Goal: Information Seeking & Learning: Check status

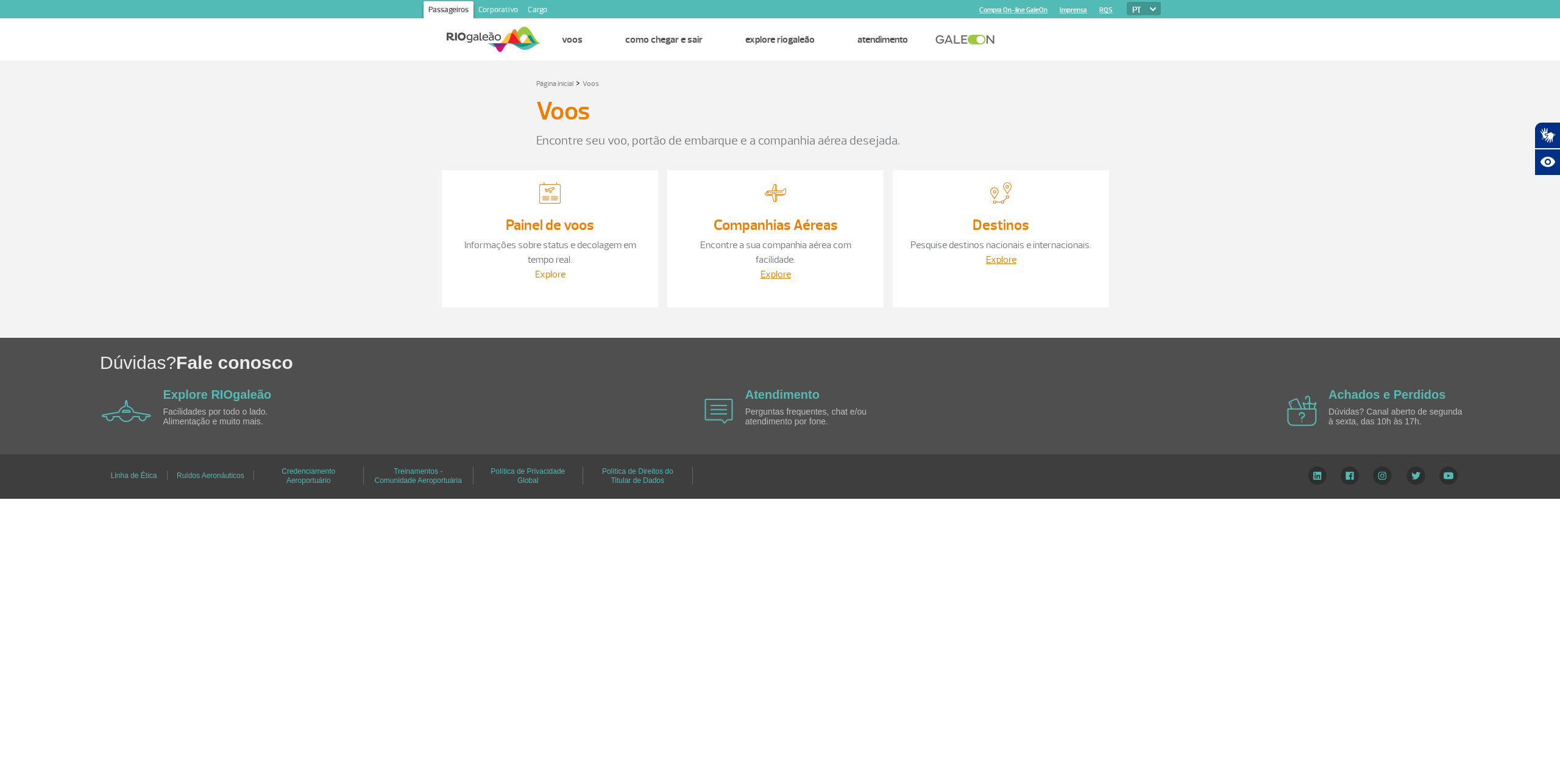
click at [547, 274] on link "Explore" at bounding box center [550, 274] width 30 height 12
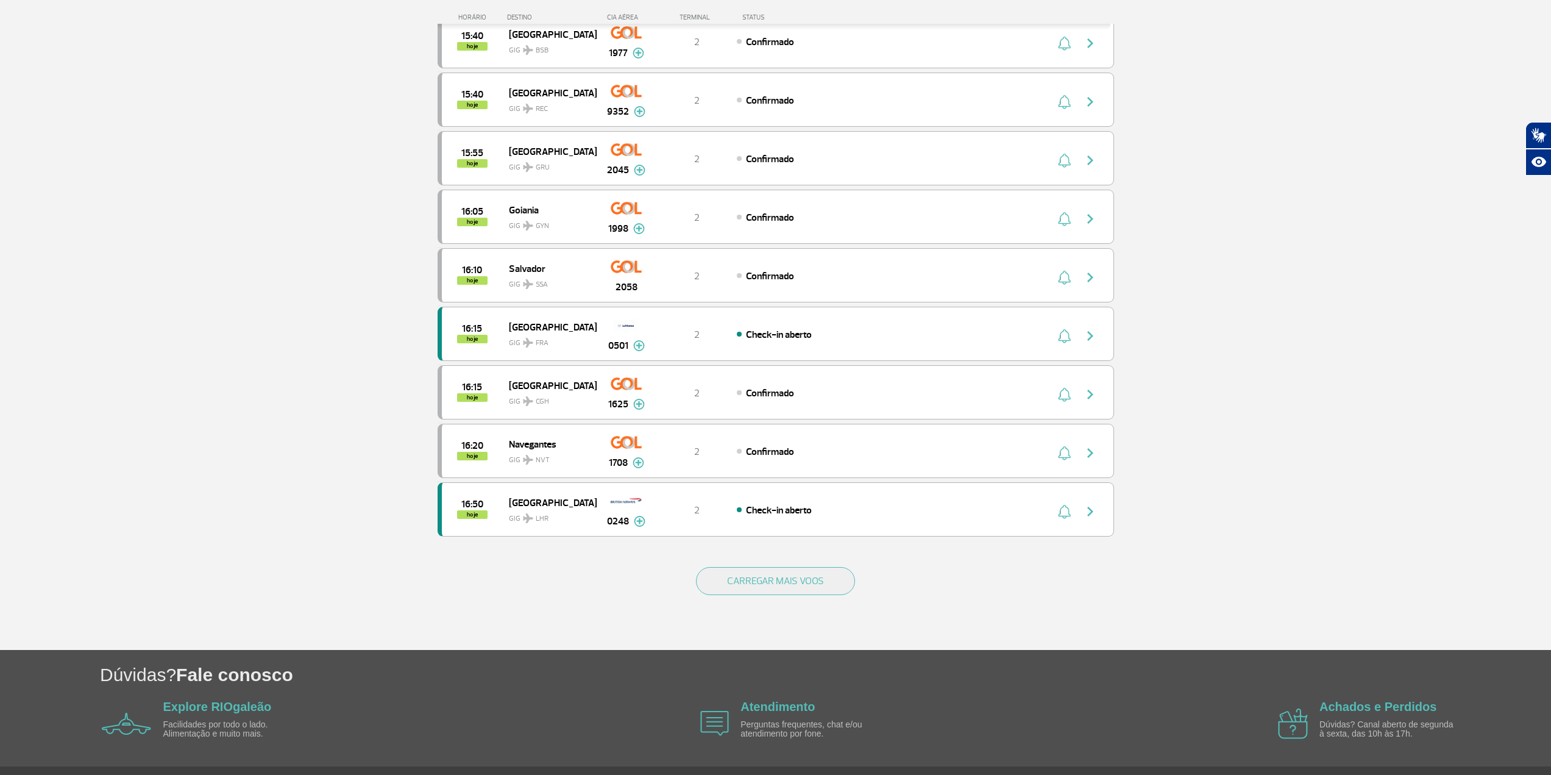
scroll to position [853, 0]
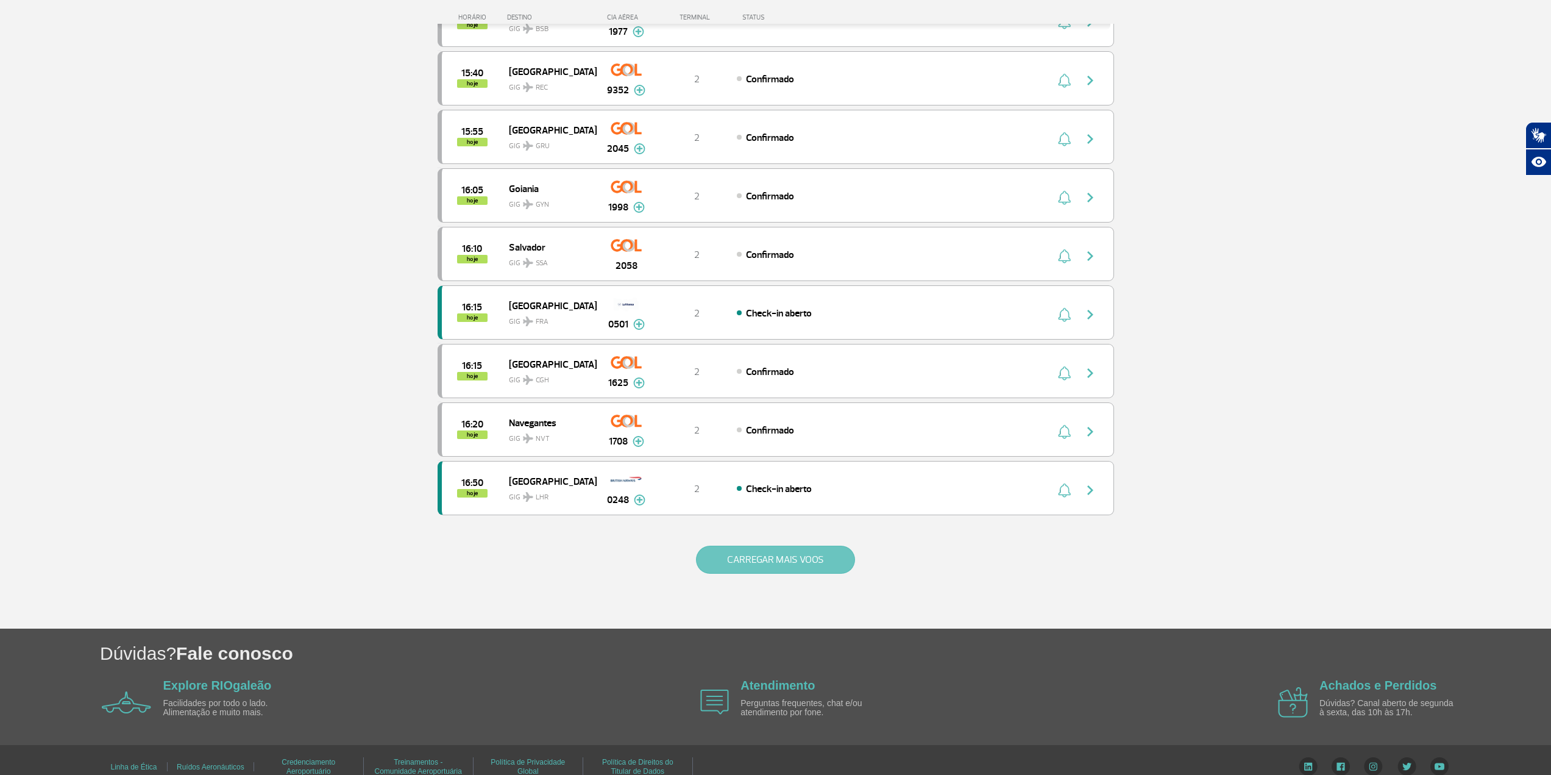
click at [837, 567] on button "CARREGAR MAIS VOOS" at bounding box center [775, 560] width 159 height 28
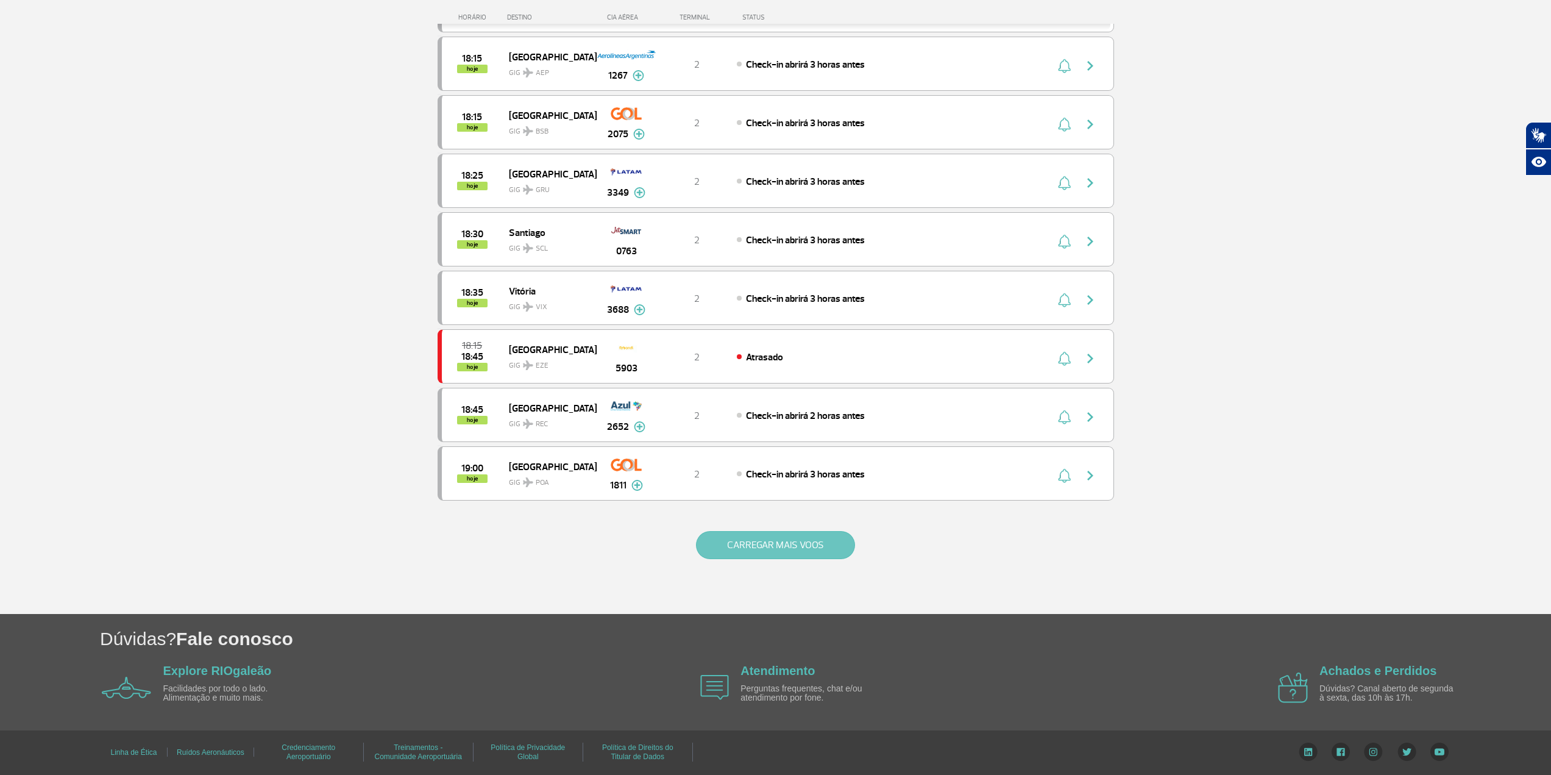
click at [805, 548] on button "CARREGAR MAIS VOOS" at bounding box center [775, 545] width 159 height 28
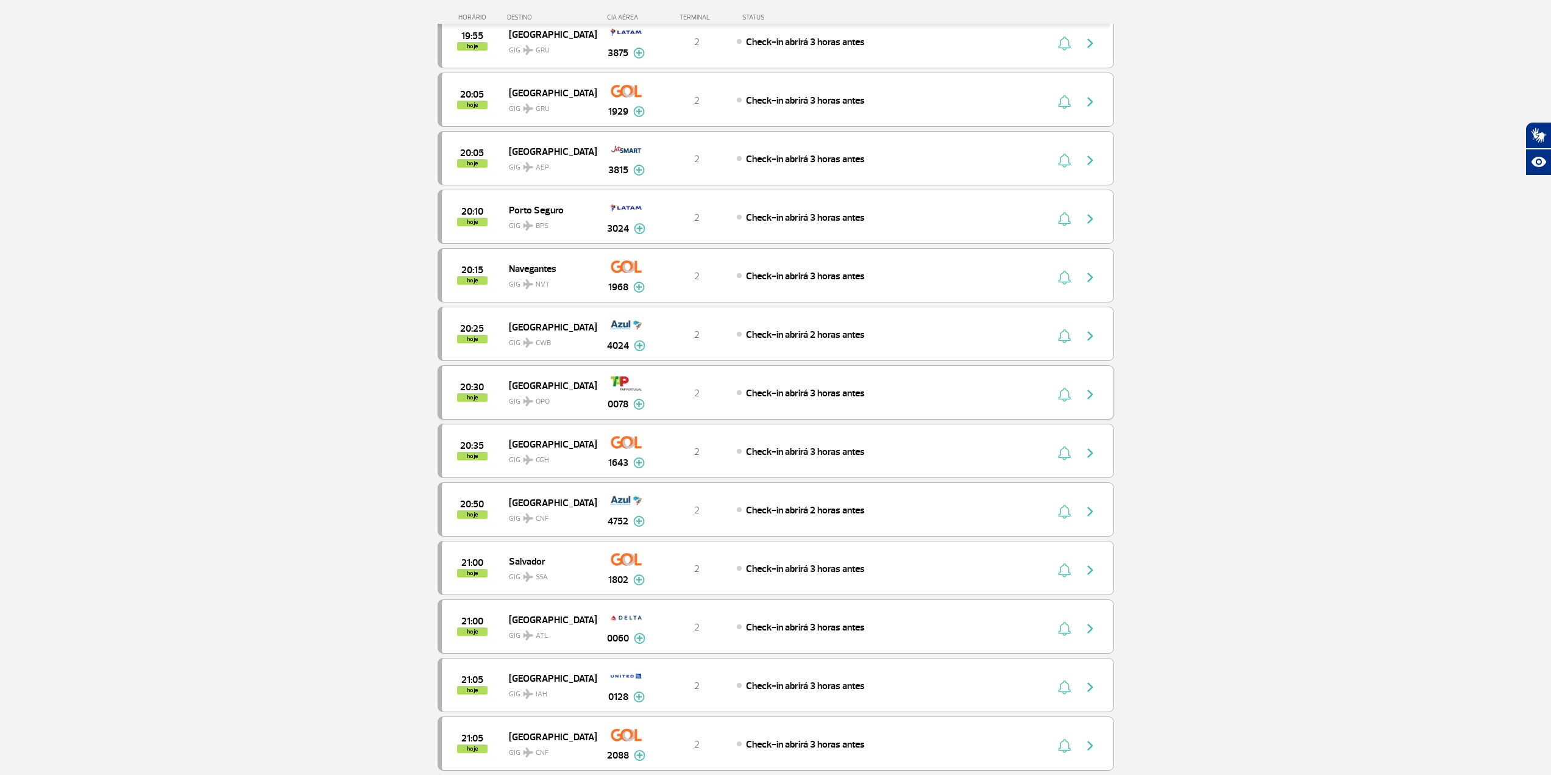
scroll to position [2770, 0]
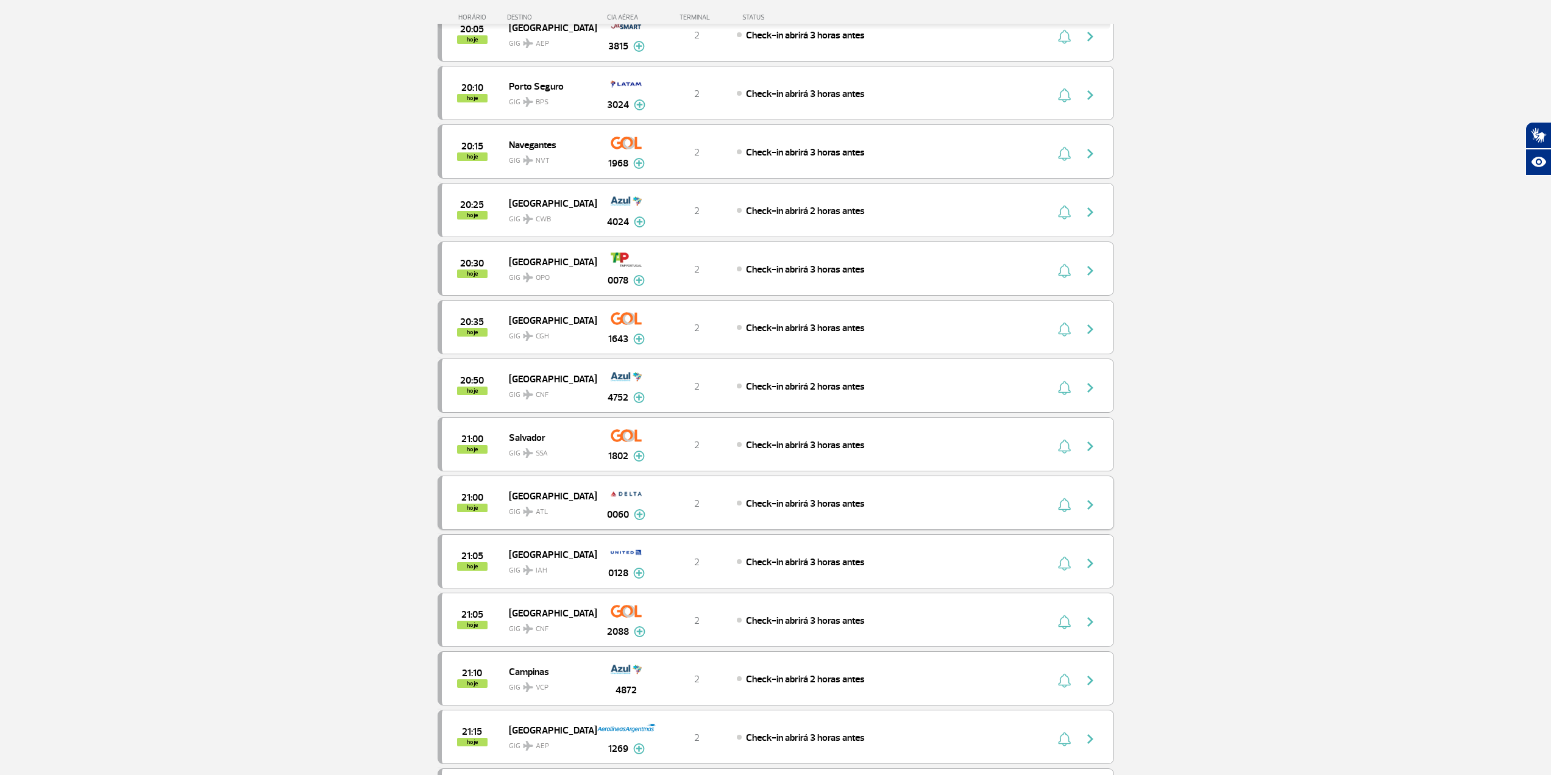
click at [1095, 508] on img "button" at bounding box center [1090, 504] width 15 height 15
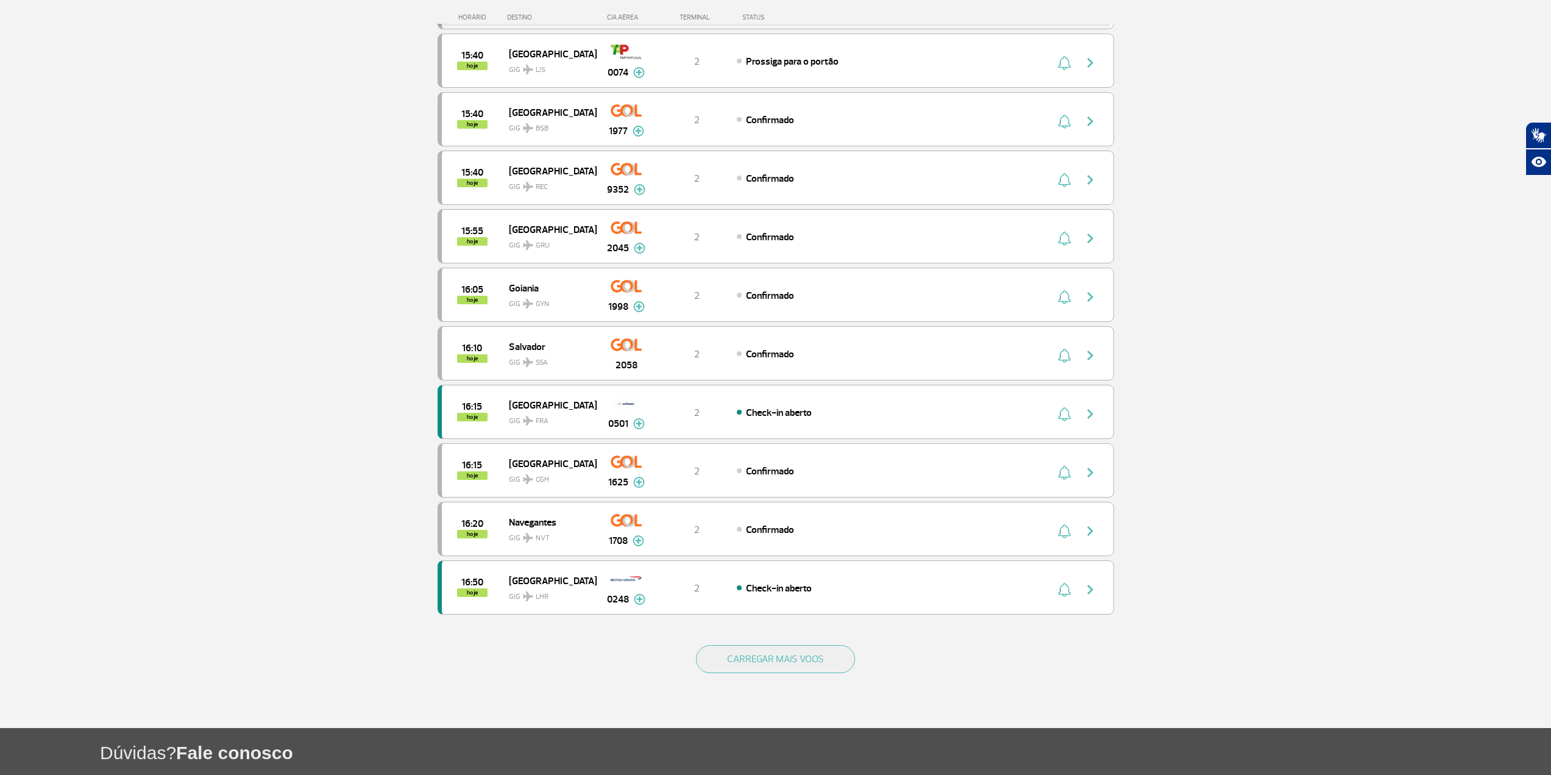
scroll to position [868, 0]
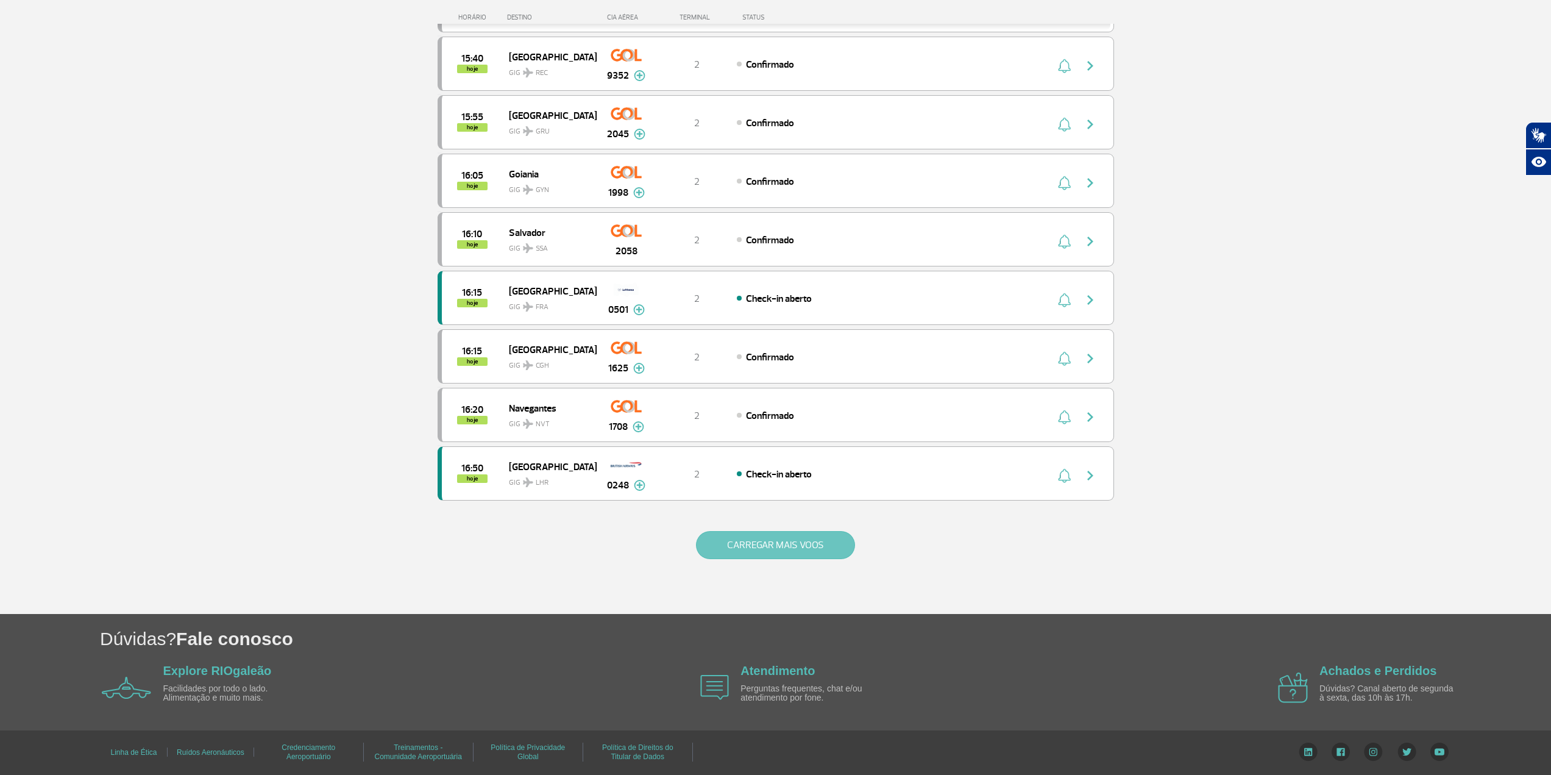
click at [753, 542] on button "CARREGAR MAIS VOOS" at bounding box center [775, 545] width 159 height 28
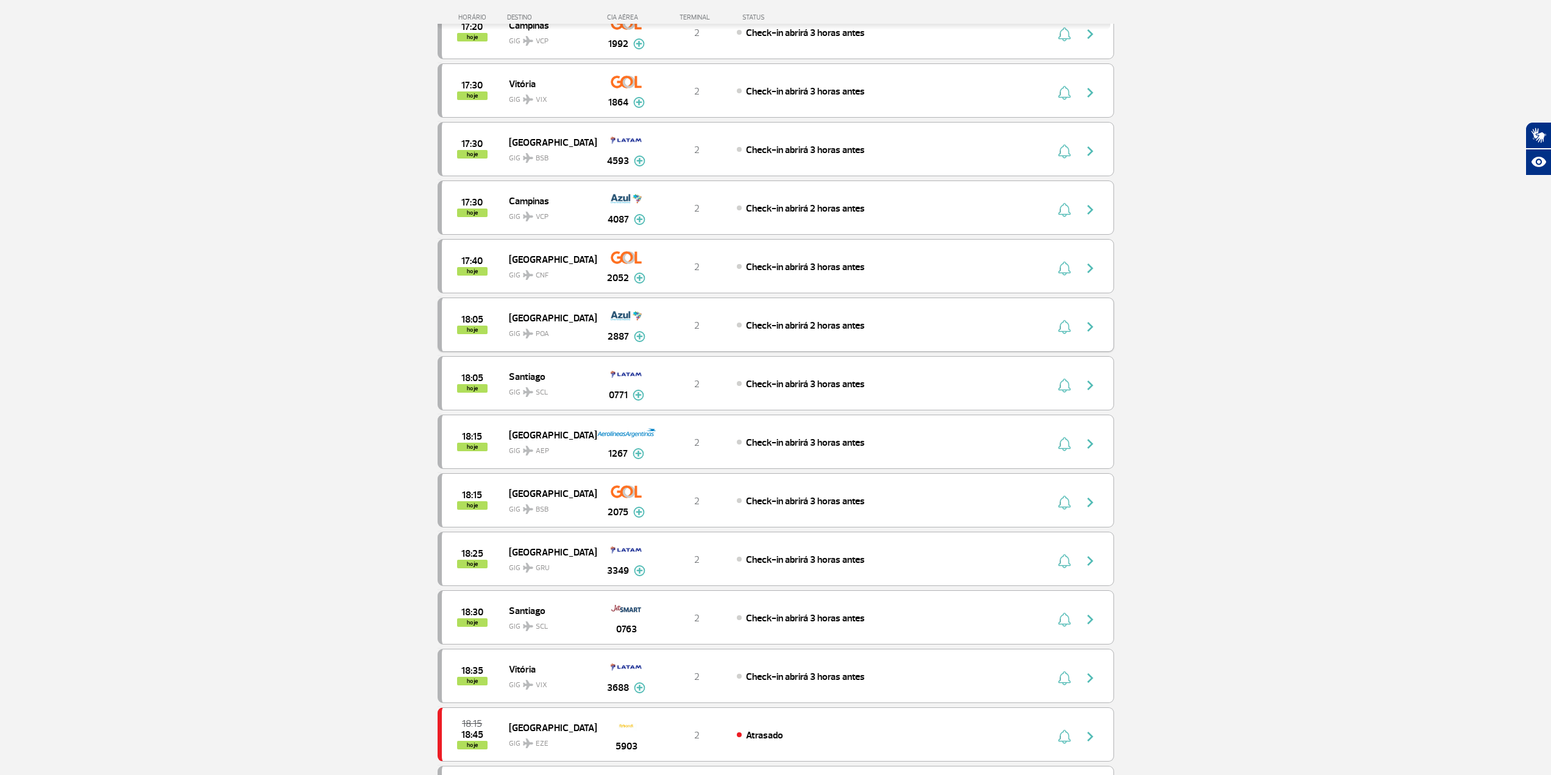
scroll to position [1904, 0]
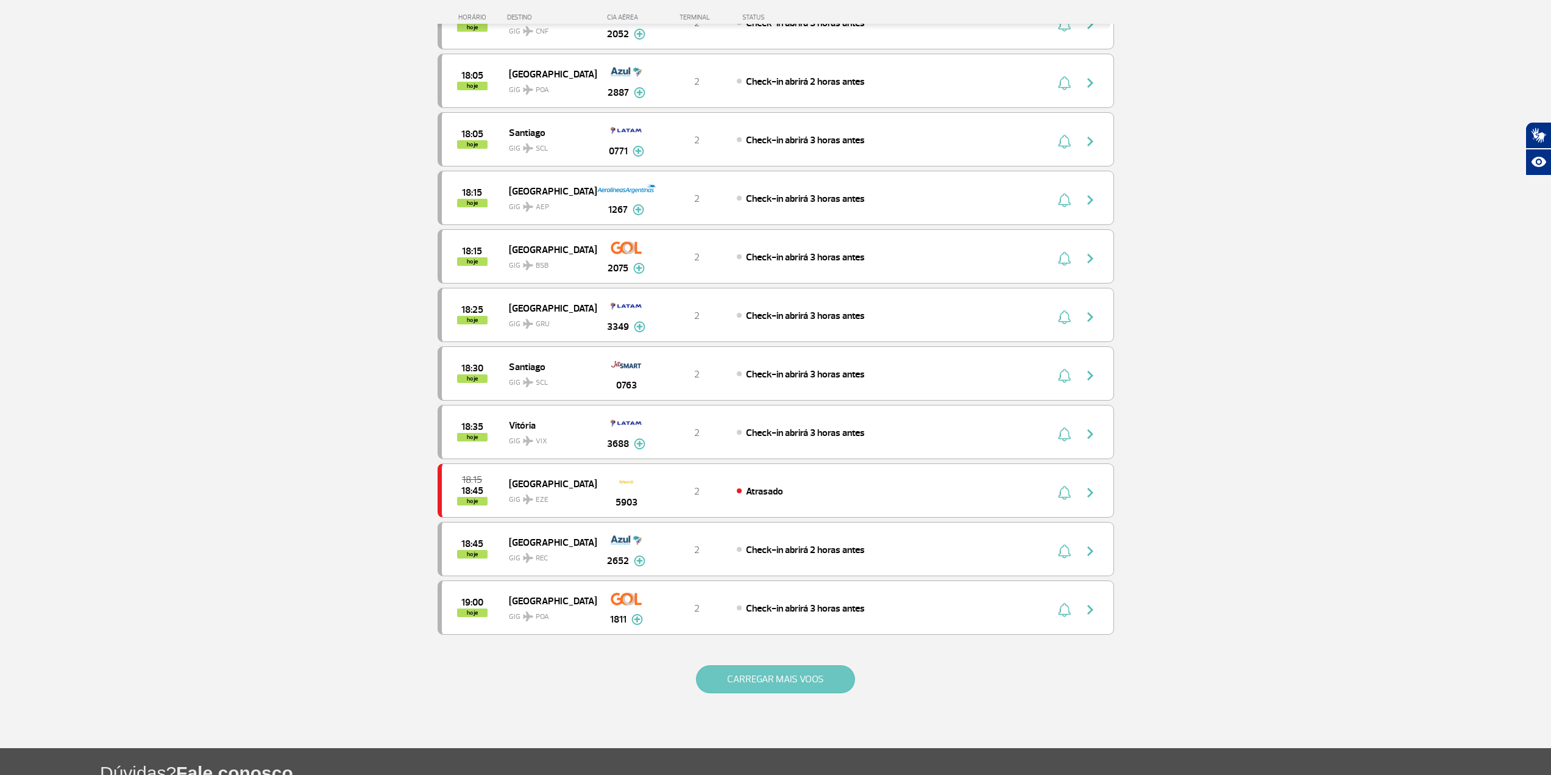
click at [733, 670] on button "CARREGAR MAIS VOOS" at bounding box center [775, 679] width 159 height 28
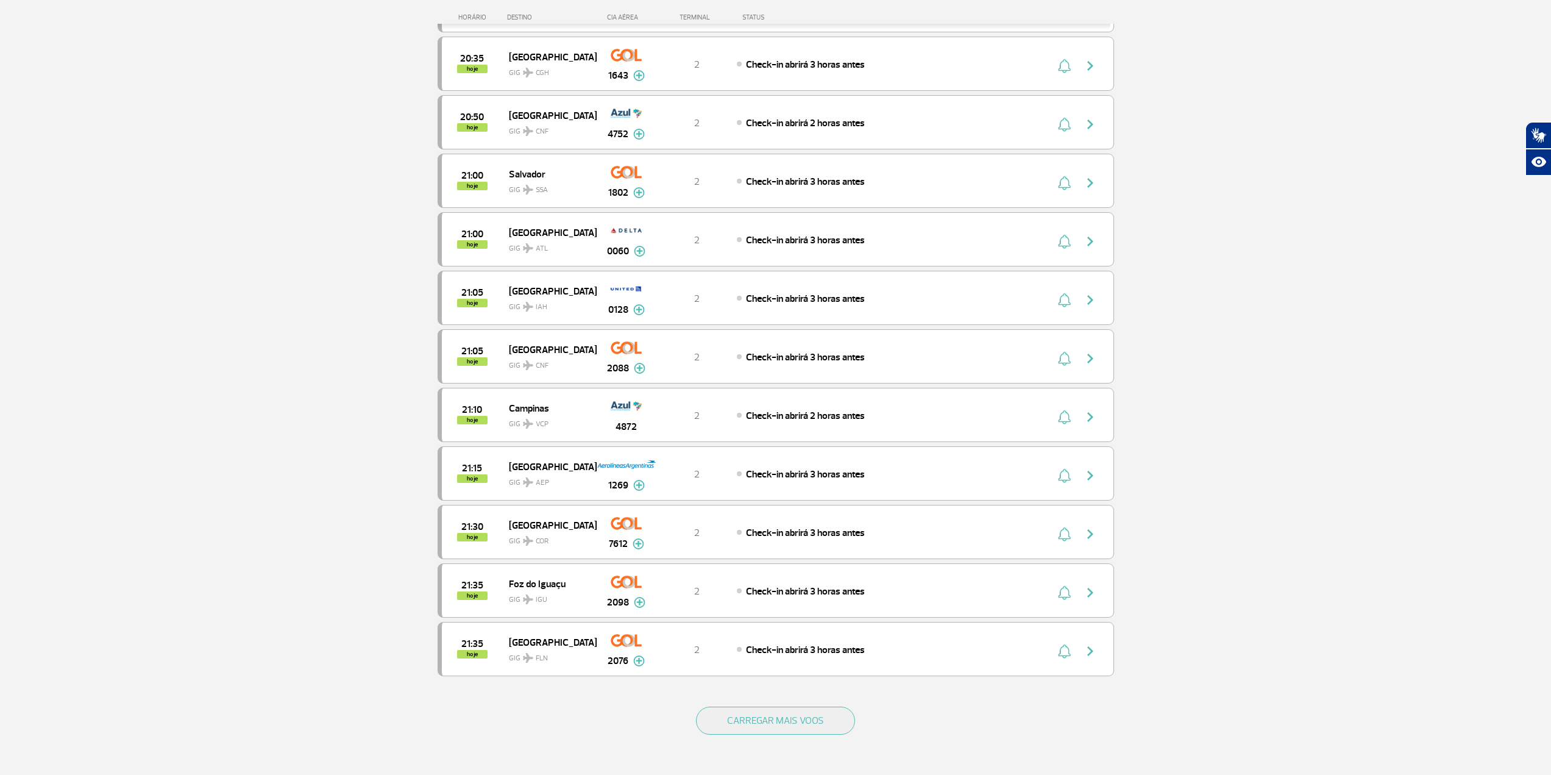
scroll to position [3062, 0]
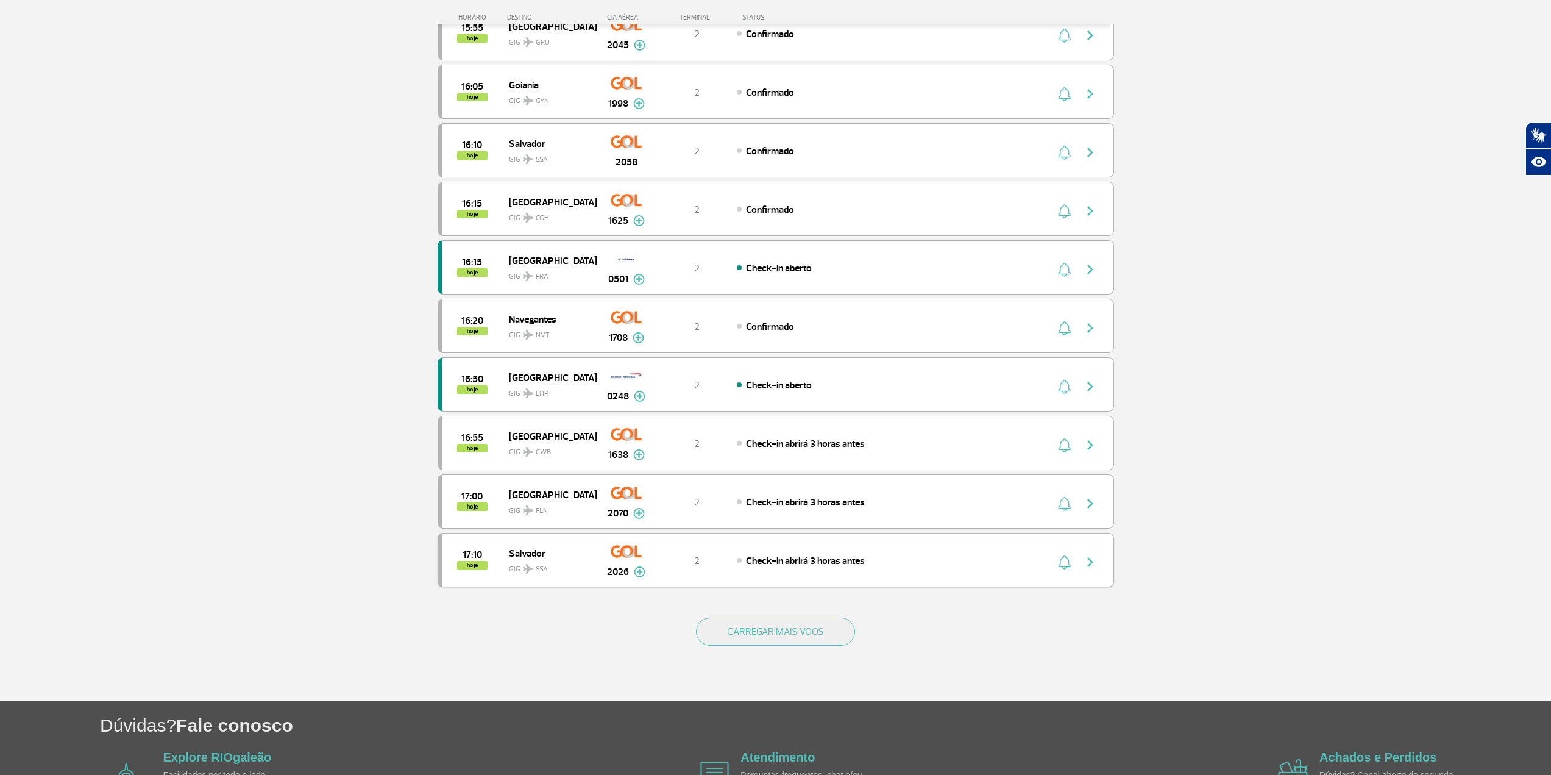
scroll to position [877, 0]
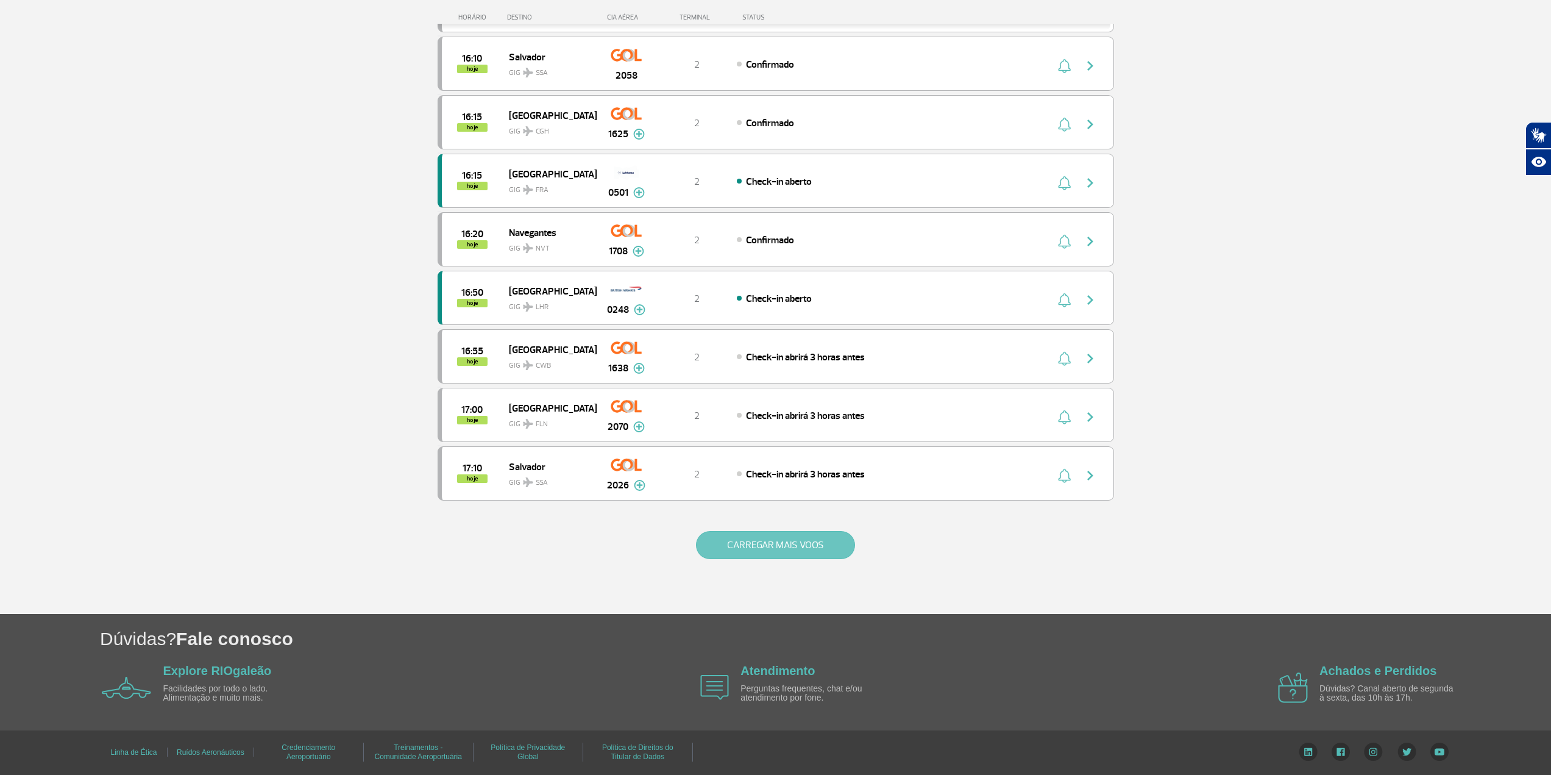
click at [794, 546] on button "CARREGAR MAIS VOOS" at bounding box center [775, 545] width 159 height 28
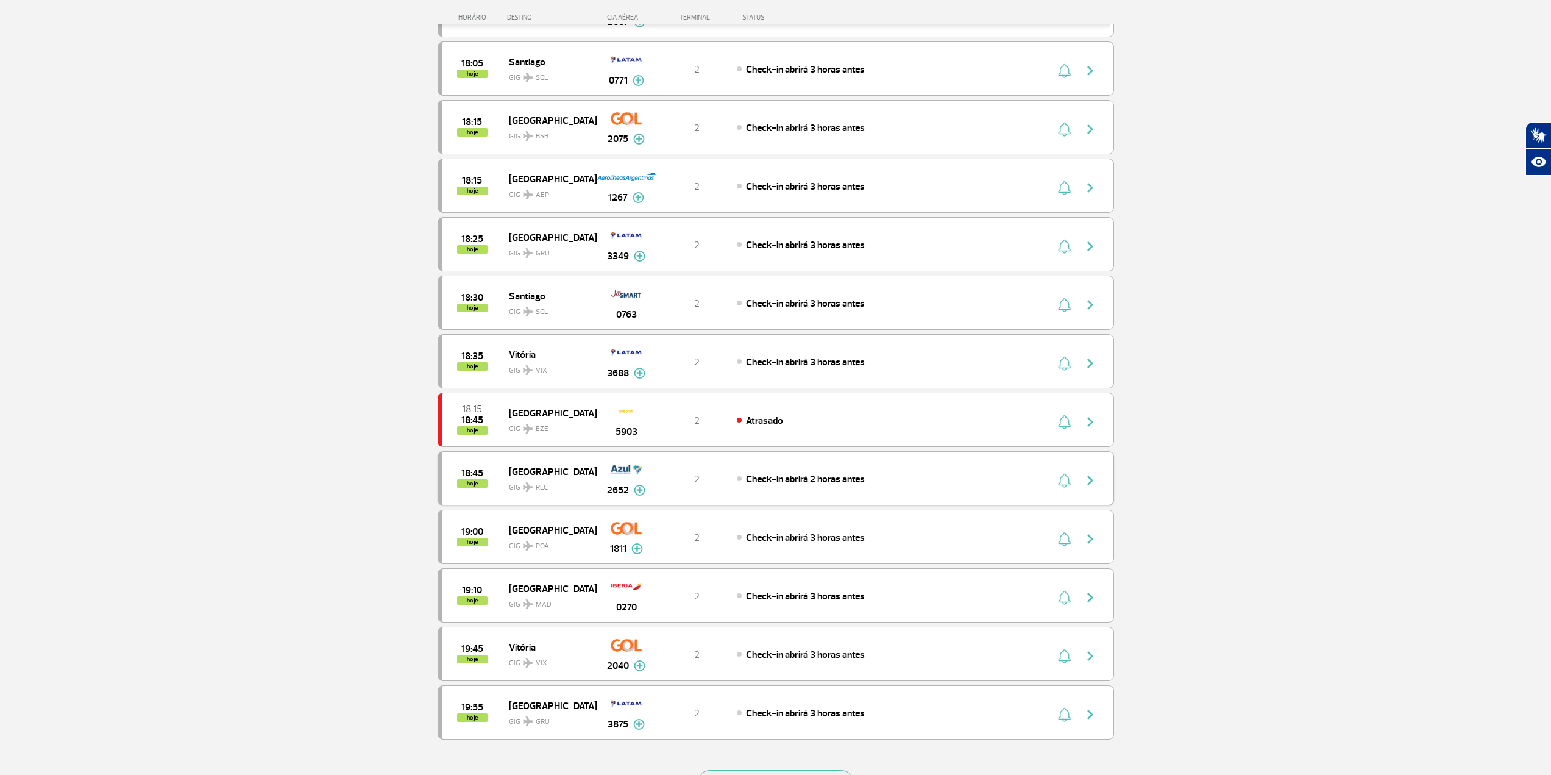
scroll to position [1974, 0]
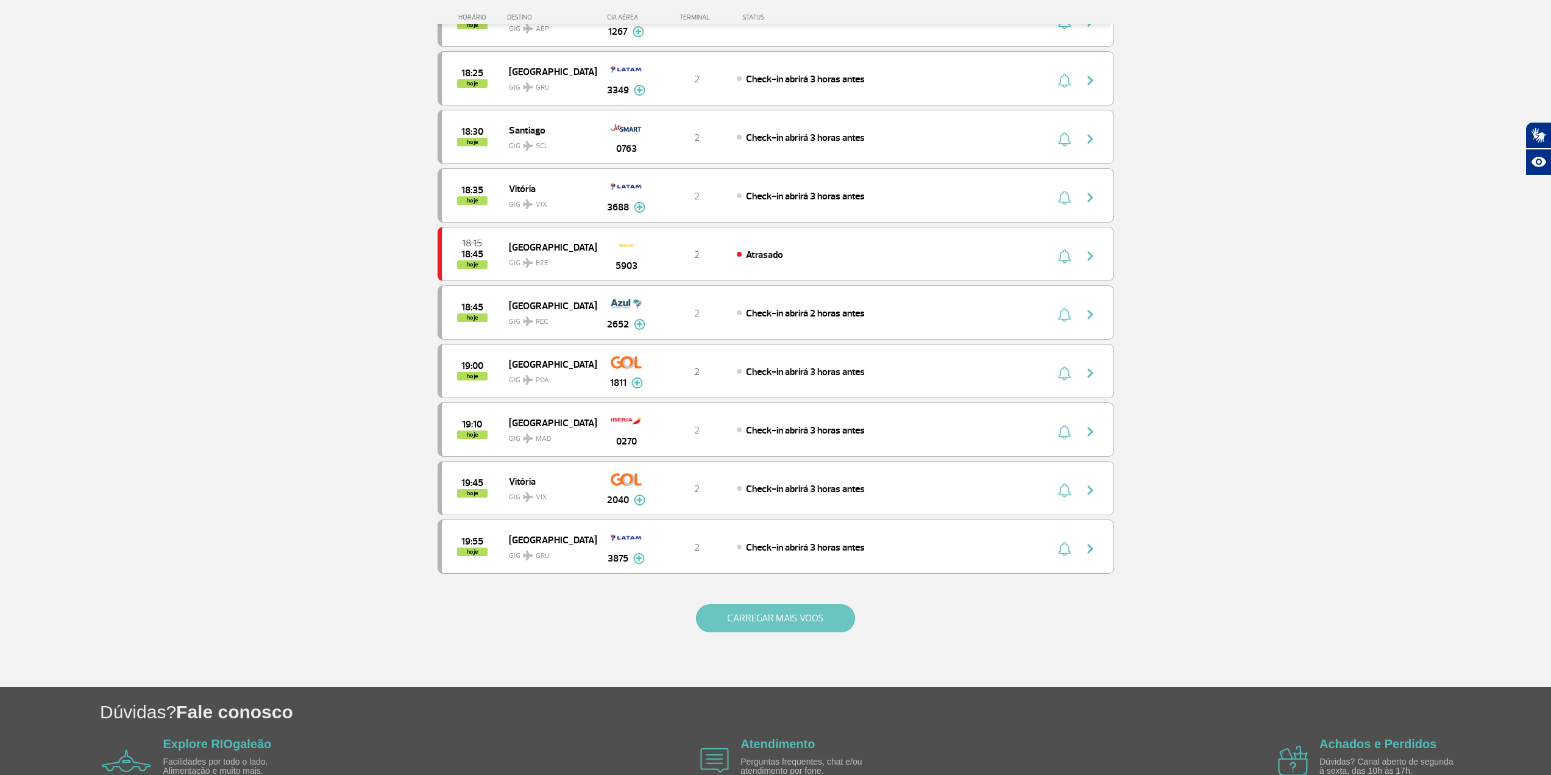
click at [723, 607] on button "CARREGAR MAIS VOOS" at bounding box center [775, 618] width 159 height 28
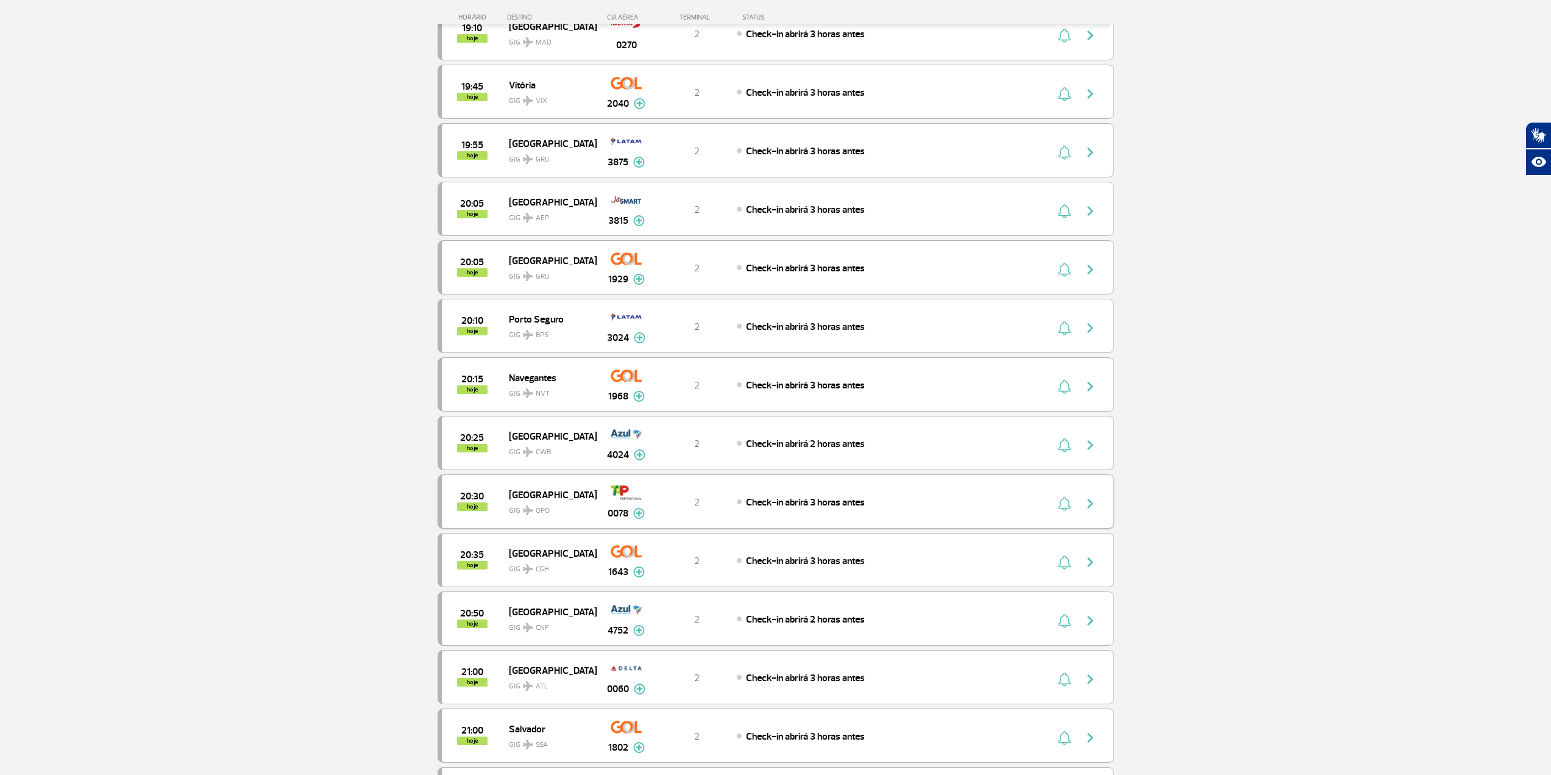
scroll to position [2400, 0]
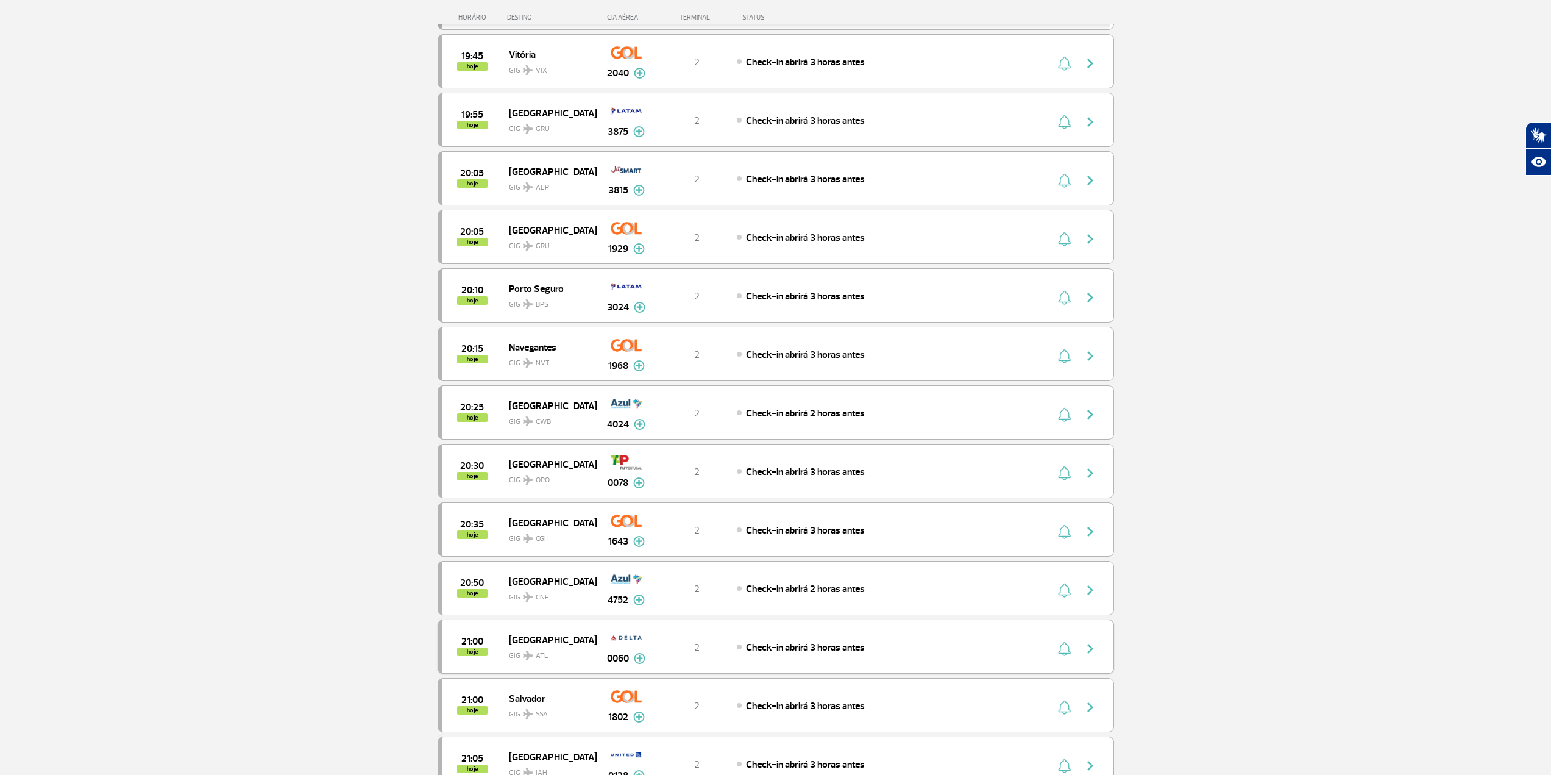
click at [1093, 647] on img "button" at bounding box center [1090, 648] width 15 height 15
